Goal: Navigation & Orientation: Find specific page/section

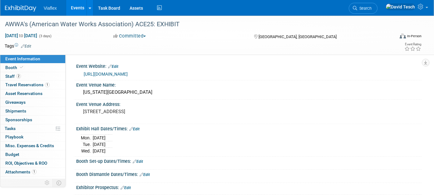
click at [74, 7] on link "Events" at bounding box center [77, 8] width 23 height 16
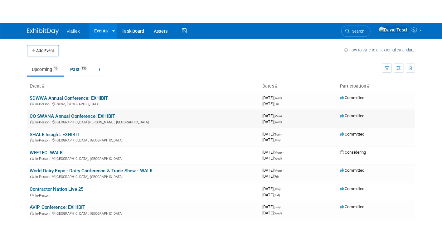
scroll to position [1, 0]
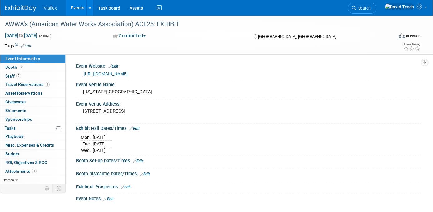
click at [84, 7] on link "Events" at bounding box center [77, 8] width 23 height 16
